Goal: Find specific page/section: Find specific page/section

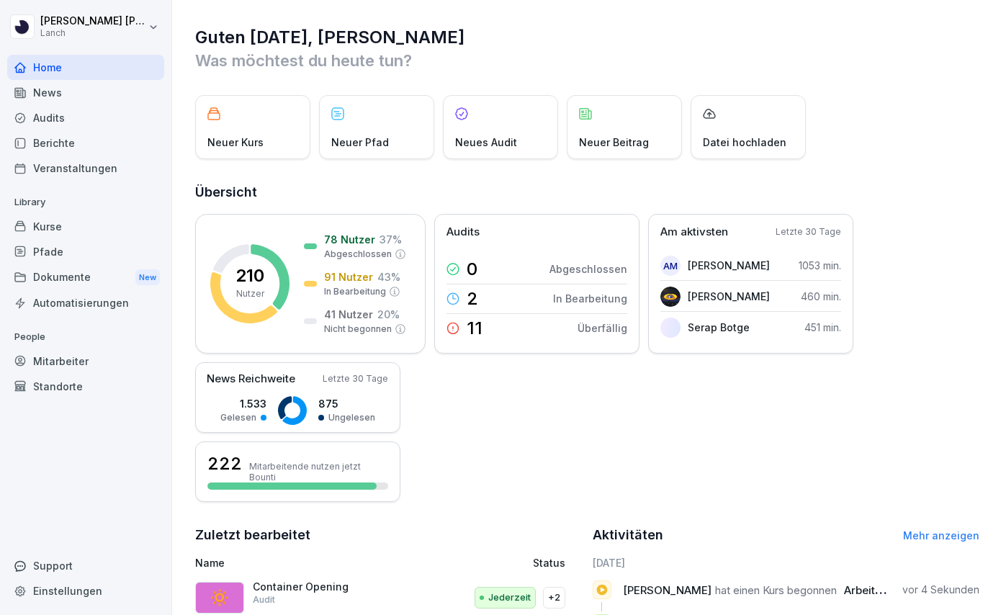
click at [71, 99] on div "News" at bounding box center [85, 92] width 157 height 25
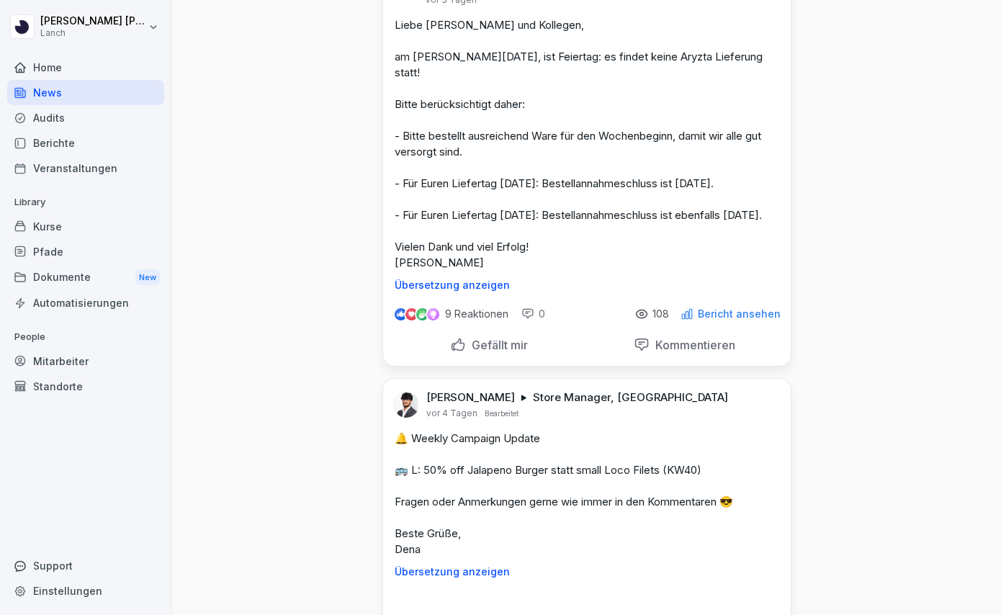
scroll to position [1581, 0]
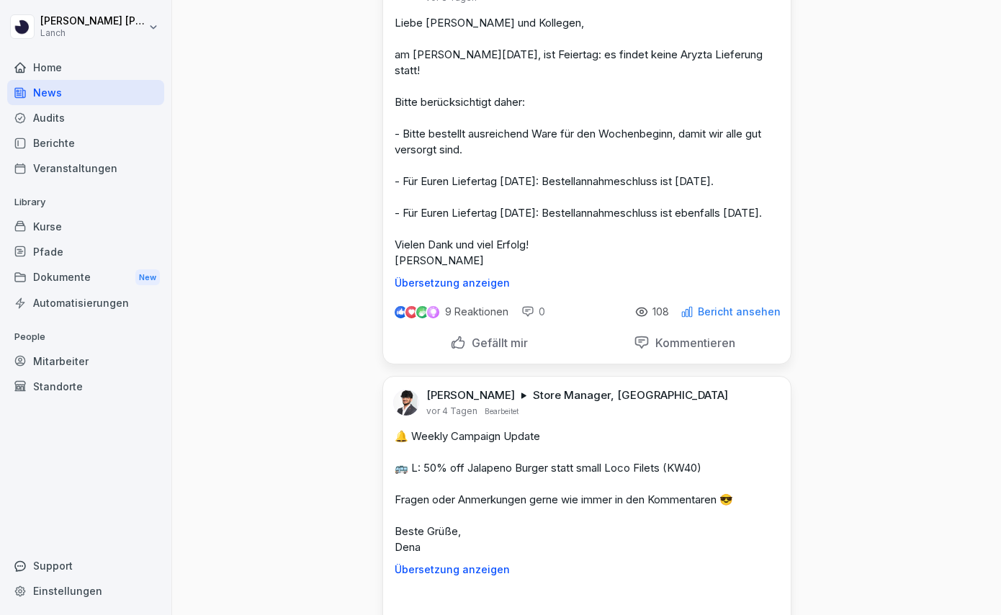
click at [89, 108] on div "Audits" at bounding box center [85, 117] width 157 height 25
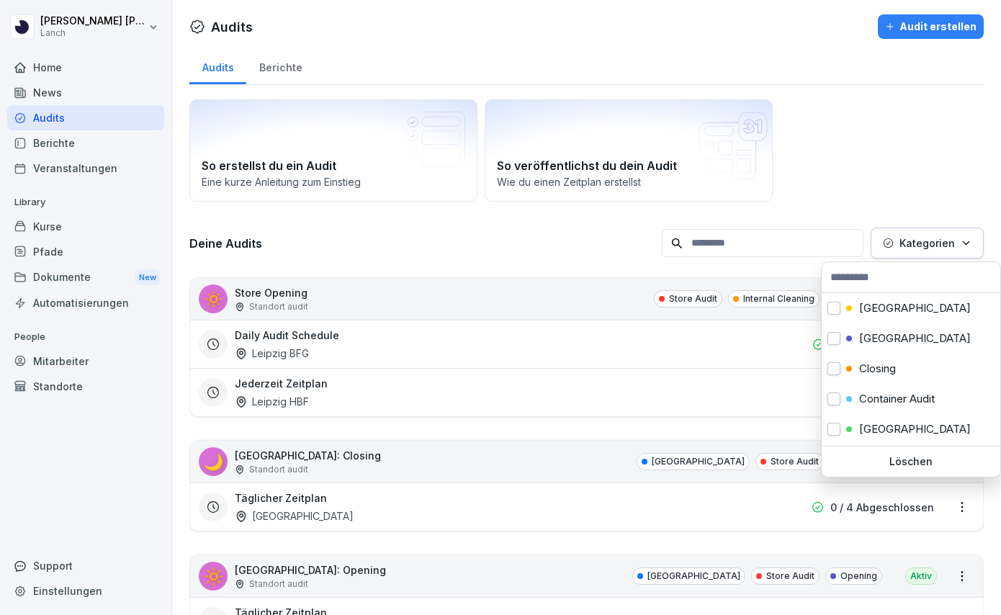
click at [912, 246] on p "Kategorien" at bounding box center [926, 242] width 55 height 15
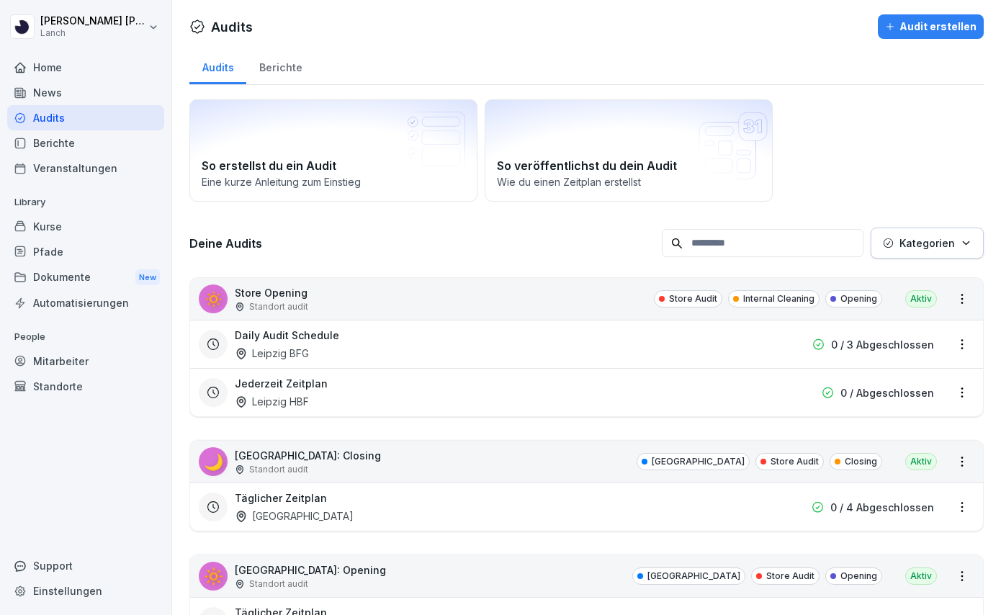
click at [623, 235] on html "[PERSON_NAME] Lanch Home News Audits Berichte Veranstaltungen Library Kurse Pfa…" at bounding box center [500, 307] width 1001 height 615
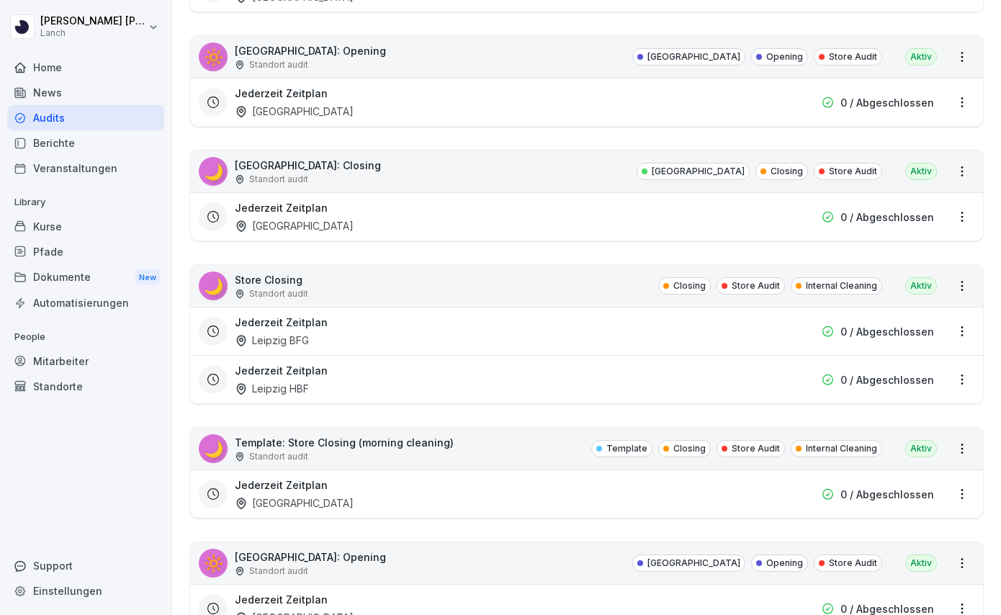
scroll to position [2944, 0]
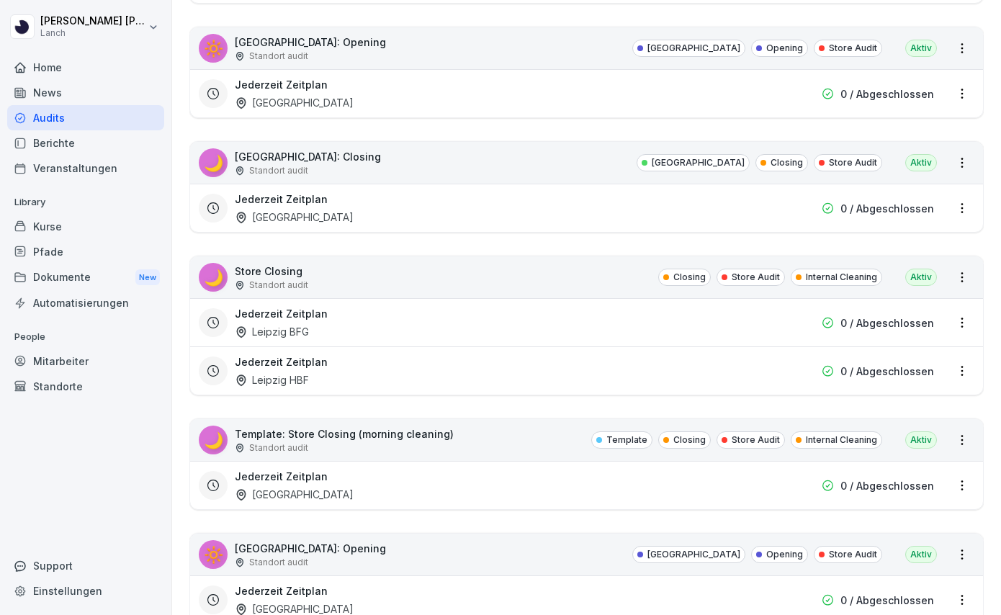
click at [93, 145] on div "Berichte" at bounding box center [85, 142] width 157 height 25
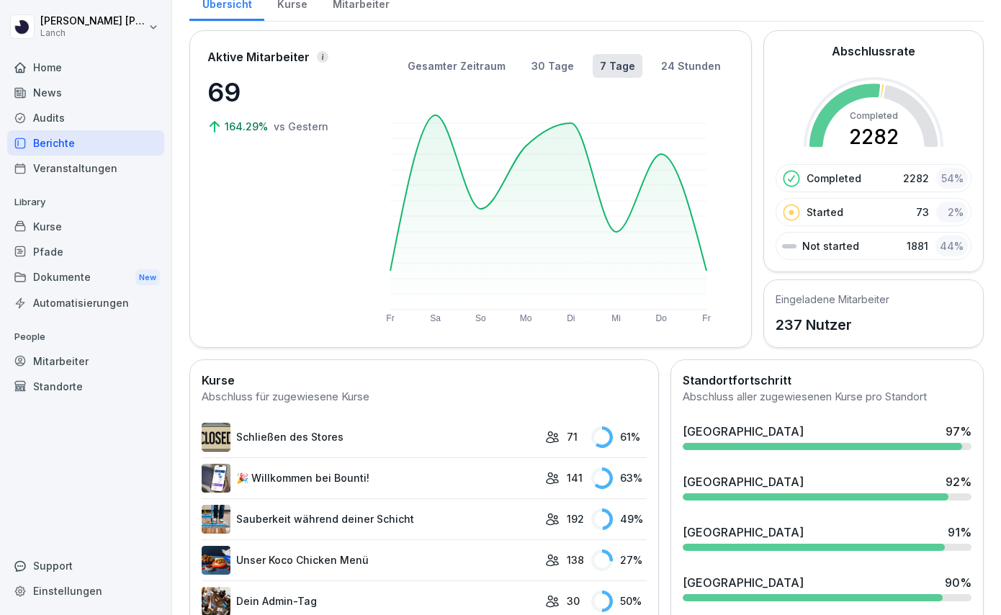
scroll to position [64, 0]
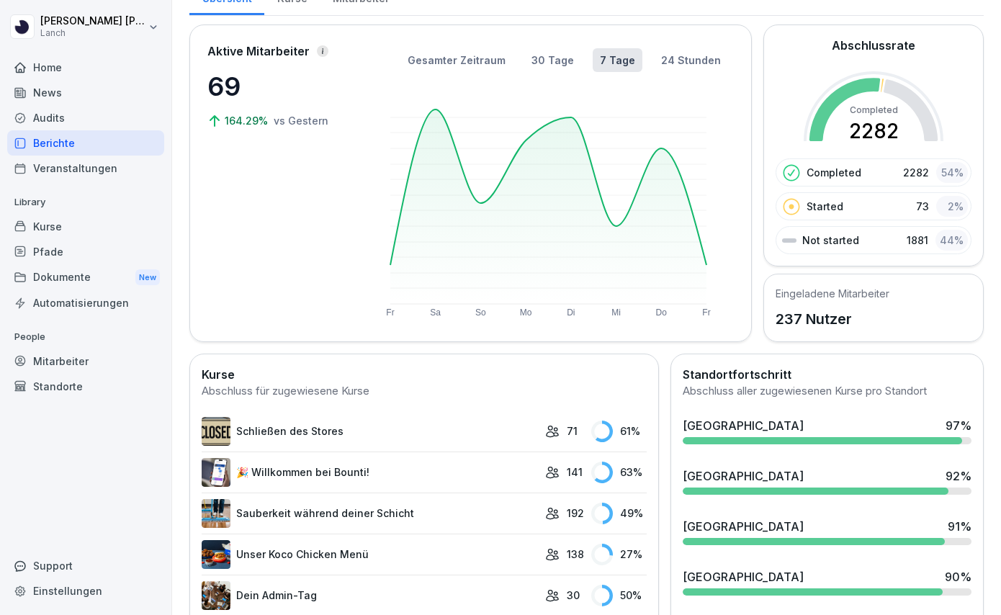
click at [63, 381] on div "Standorte" at bounding box center [85, 386] width 157 height 25
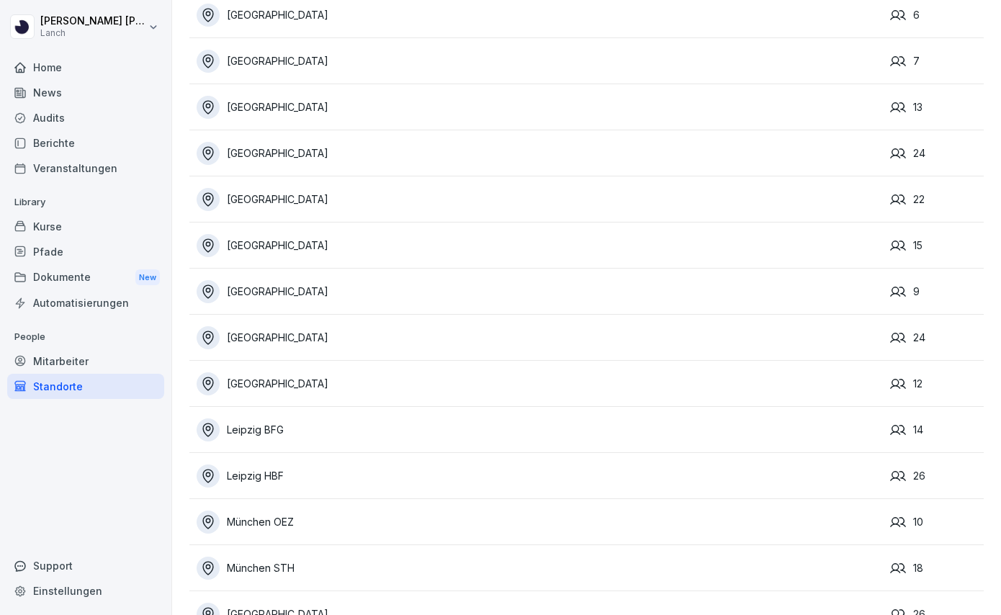
scroll to position [178, 0]
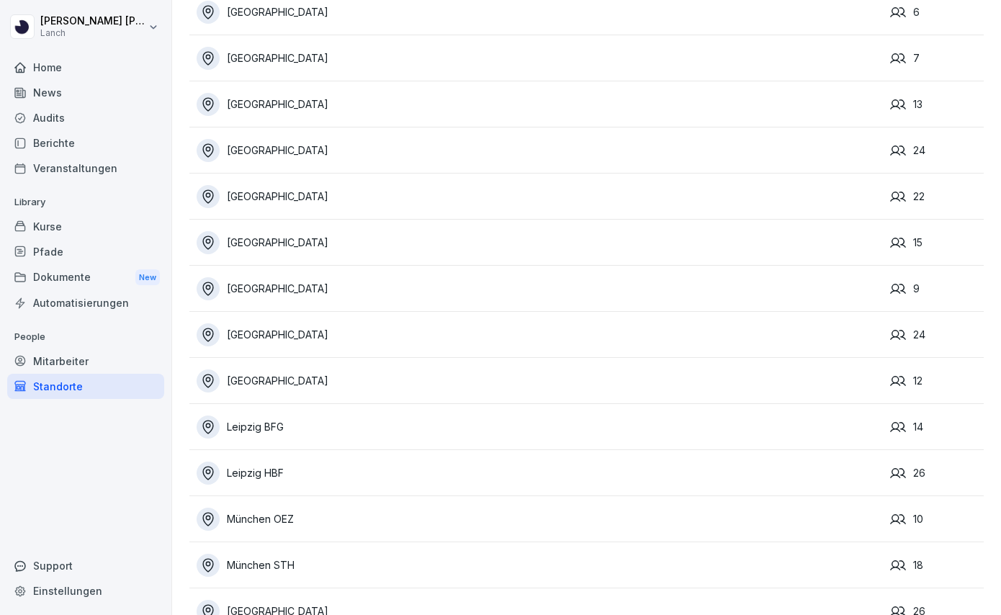
click at [376, 421] on div "Leipzig BFG" at bounding box center [540, 426] width 686 height 23
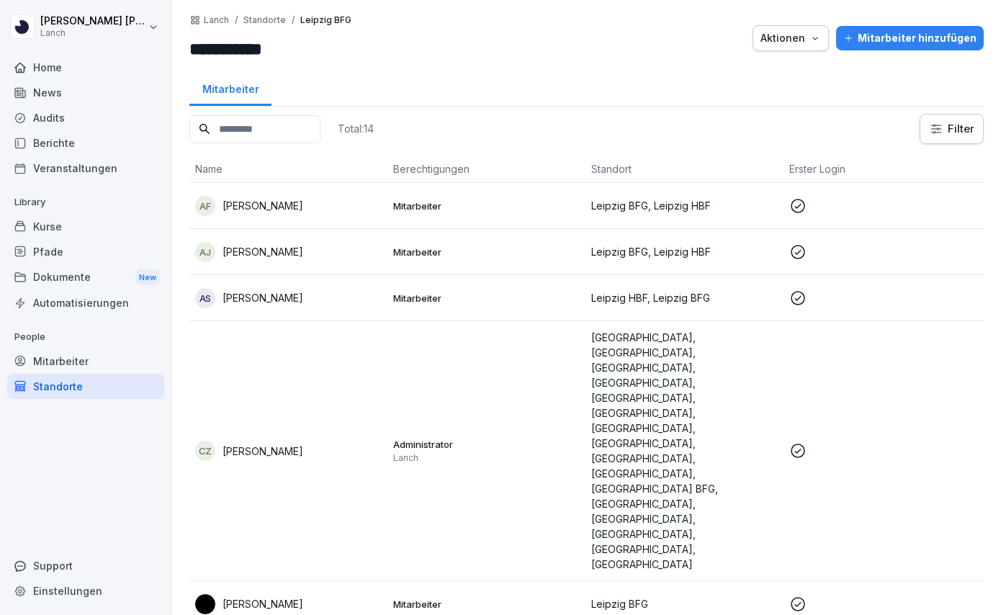
click at [84, 114] on div "Audits" at bounding box center [85, 117] width 157 height 25
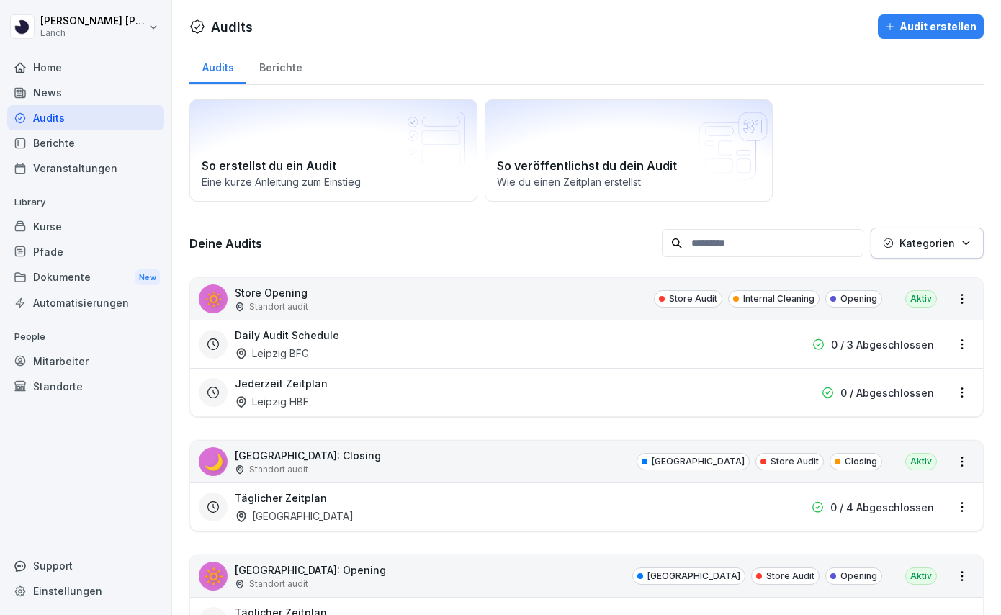
click at [752, 247] on input at bounding box center [763, 243] width 202 height 28
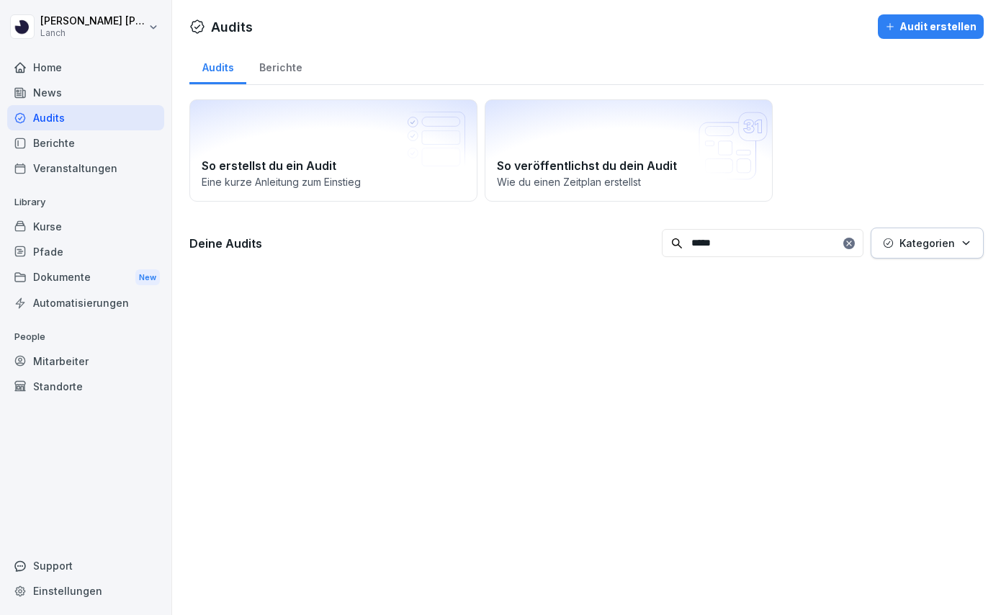
type input "*****"
click at [297, 67] on div "Berichte" at bounding box center [280, 66] width 68 height 37
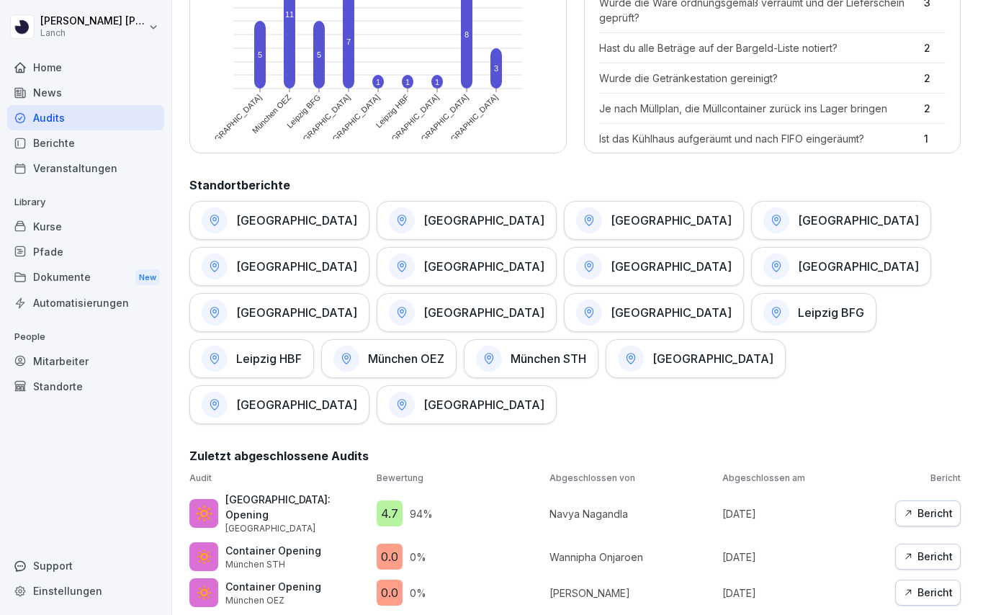
scroll to position [571, 0]
click at [798, 310] on h1 "Leipzig BFG" at bounding box center [831, 312] width 66 height 14
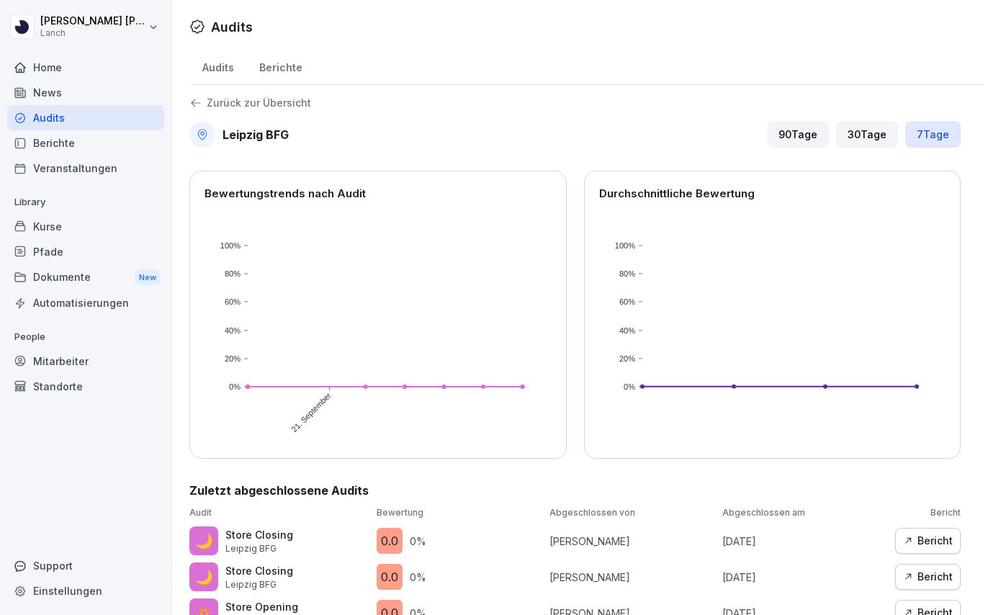
click at [66, 364] on div "Mitarbeiter" at bounding box center [85, 360] width 157 height 25
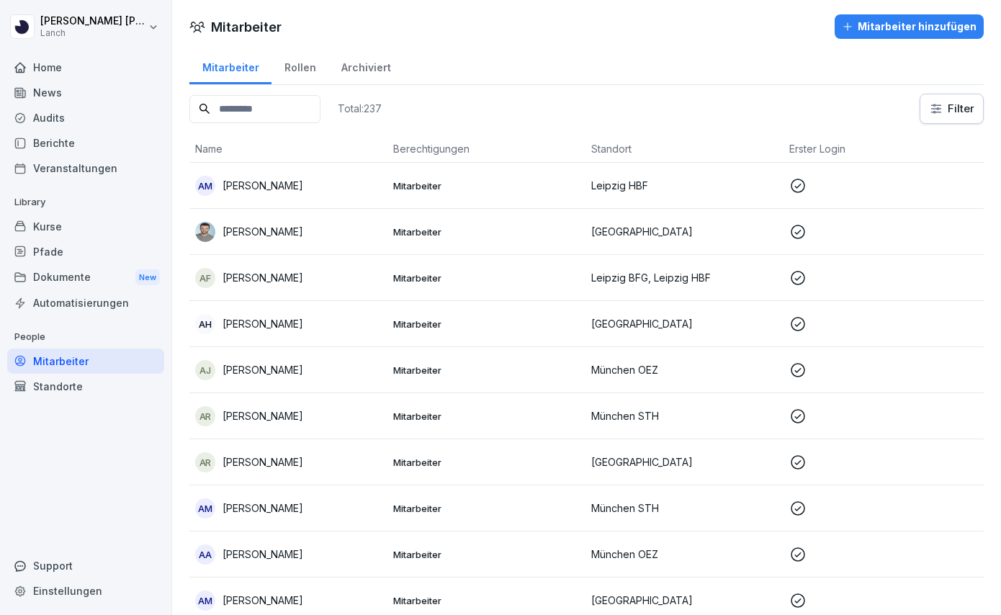
click at [284, 111] on input at bounding box center [254, 109] width 131 height 28
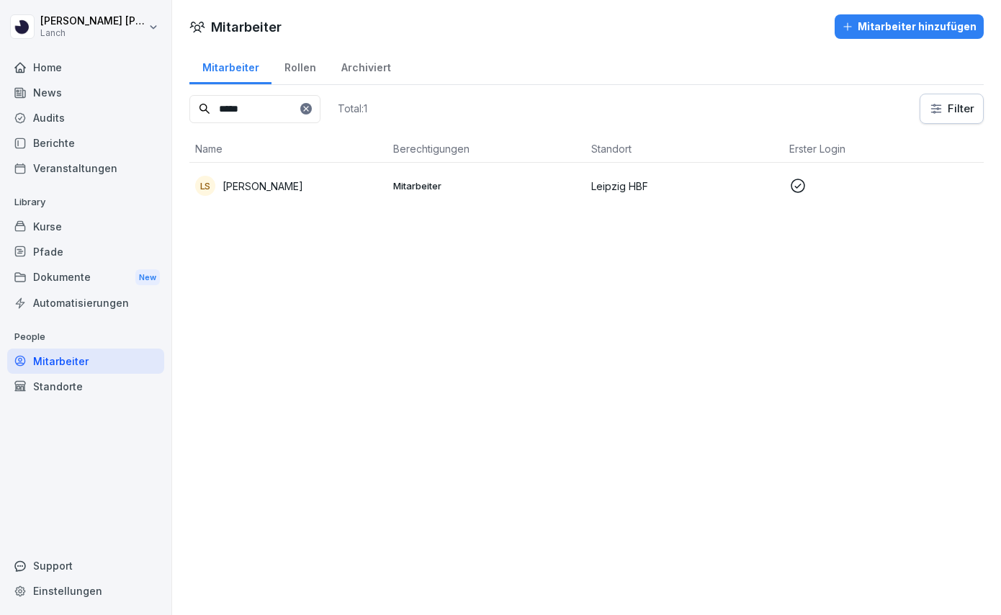
type input "*****"
drag, startPoint x: 284, startPoint y: 111, endPoint x: 283, endPoint y: 188, distance: 77.0
click at [283, 188] on p "[PERSON_NAME]" at bounding box center [262, 186] width 81 height 15
